Goal: Task Accomplishment & Management: Use online tool/utility

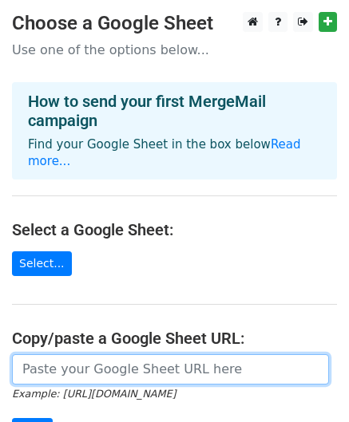
click at [99, 355] on input "url" at bounding box center [170, 370] width 317 height 30
paste input "https://docs.google.com/spreadsheets/d/1dRmrDGH-z2vUoTuY1jhyVHZp50fixid5ZkKc0gd…"
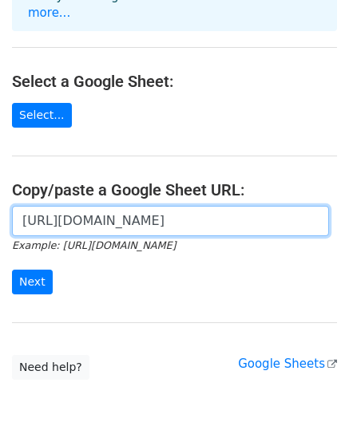
scroll to position [214, 0]
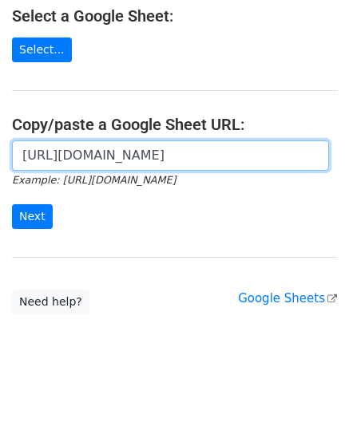
type input "https://docs.google.com/spreadsheets/d/1dRmrDGH-z2vUoTuY1jhyVHZp50fixid5ZkKc0gd…"
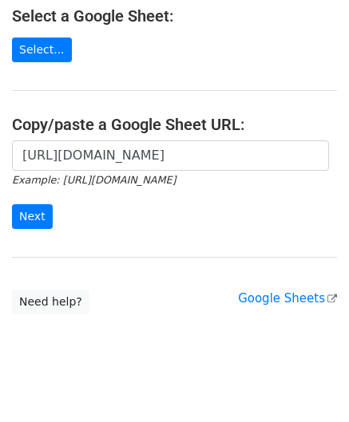
scroll to position [0, 0]
click at [40, 204] on input "Next" at bounding box center [32, 216] width 41 height 25
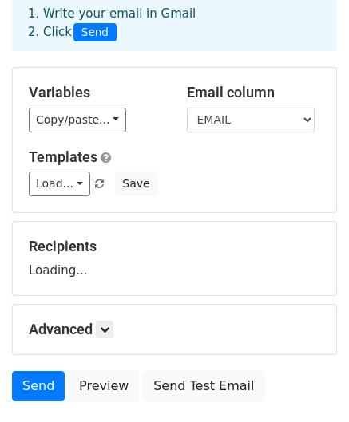
scroll to position [240, 0]
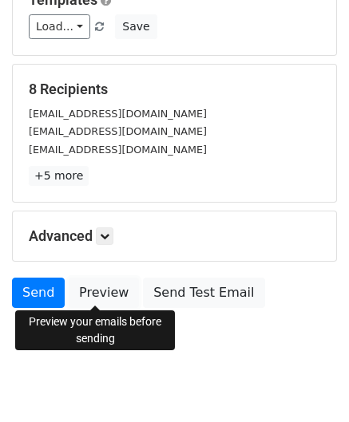
drag, startPoint x: 98, startPoint y: 291, endPoint x: 53, endPoint y: 226, distance: 79.1
click at [99, 291] on link "Preview" at bounding box center [104, 293] width 70 height 30
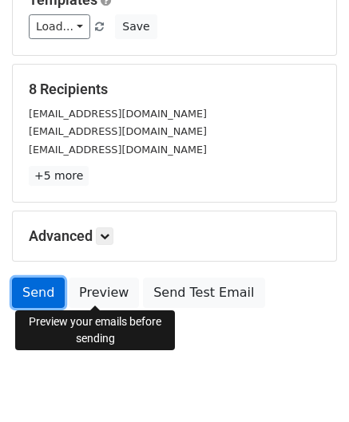
click at [34, 295] on link "Send" at bounding box center [38, 293] width 53 height 30
